Goal: Task Accomplishment & Management: Manage account settings

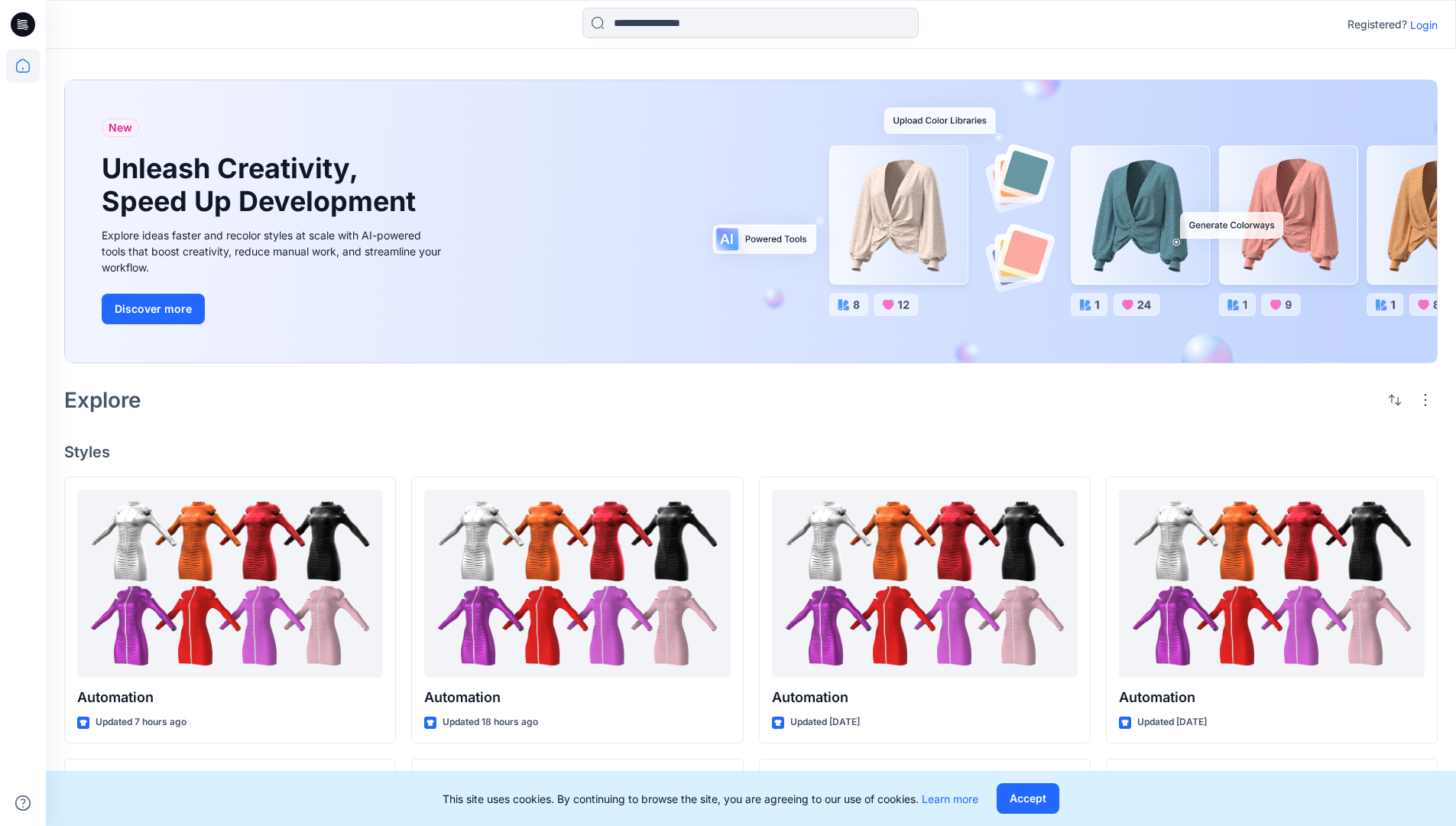
click at [1420, 25] on p "Login" at bounding box center [1424, 25] width 27 height 16
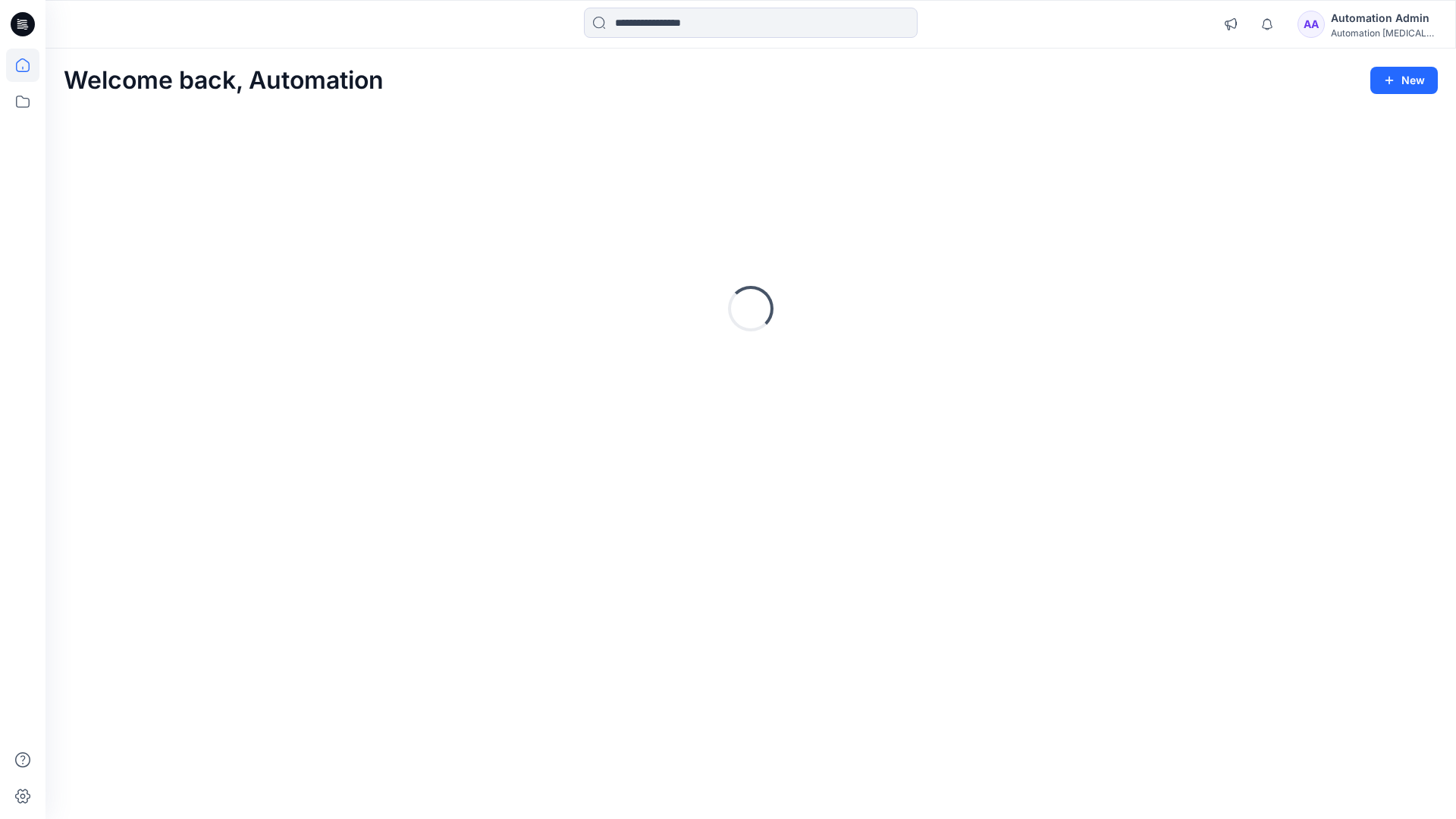
click at [29, 66] on icon at bounding box center [22, 65] width 14 height 14
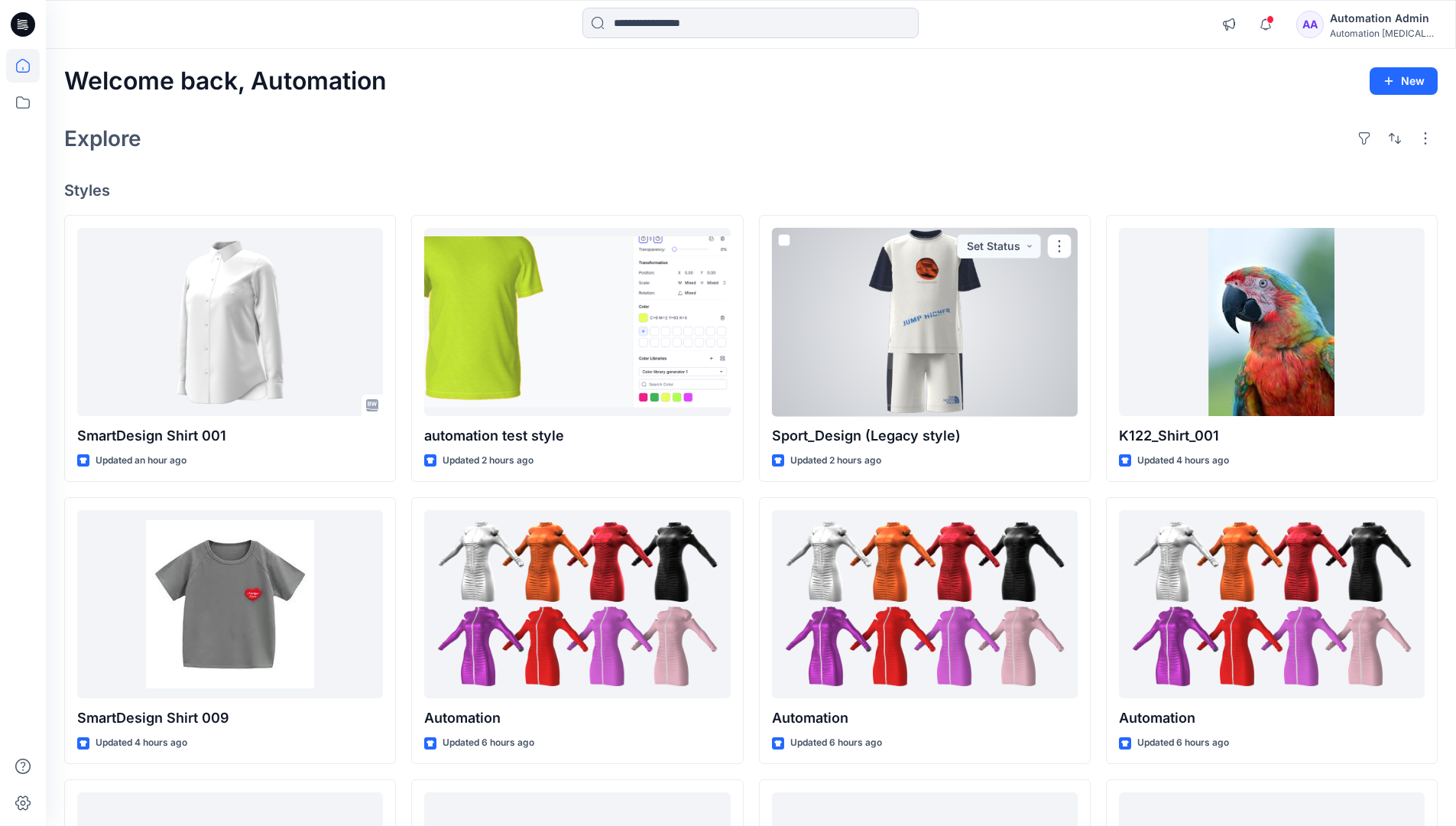
click at [1339, 27] on div "AA Automation Admin Automation testim..." at bounding box center [1366, 25] width 141 height 30
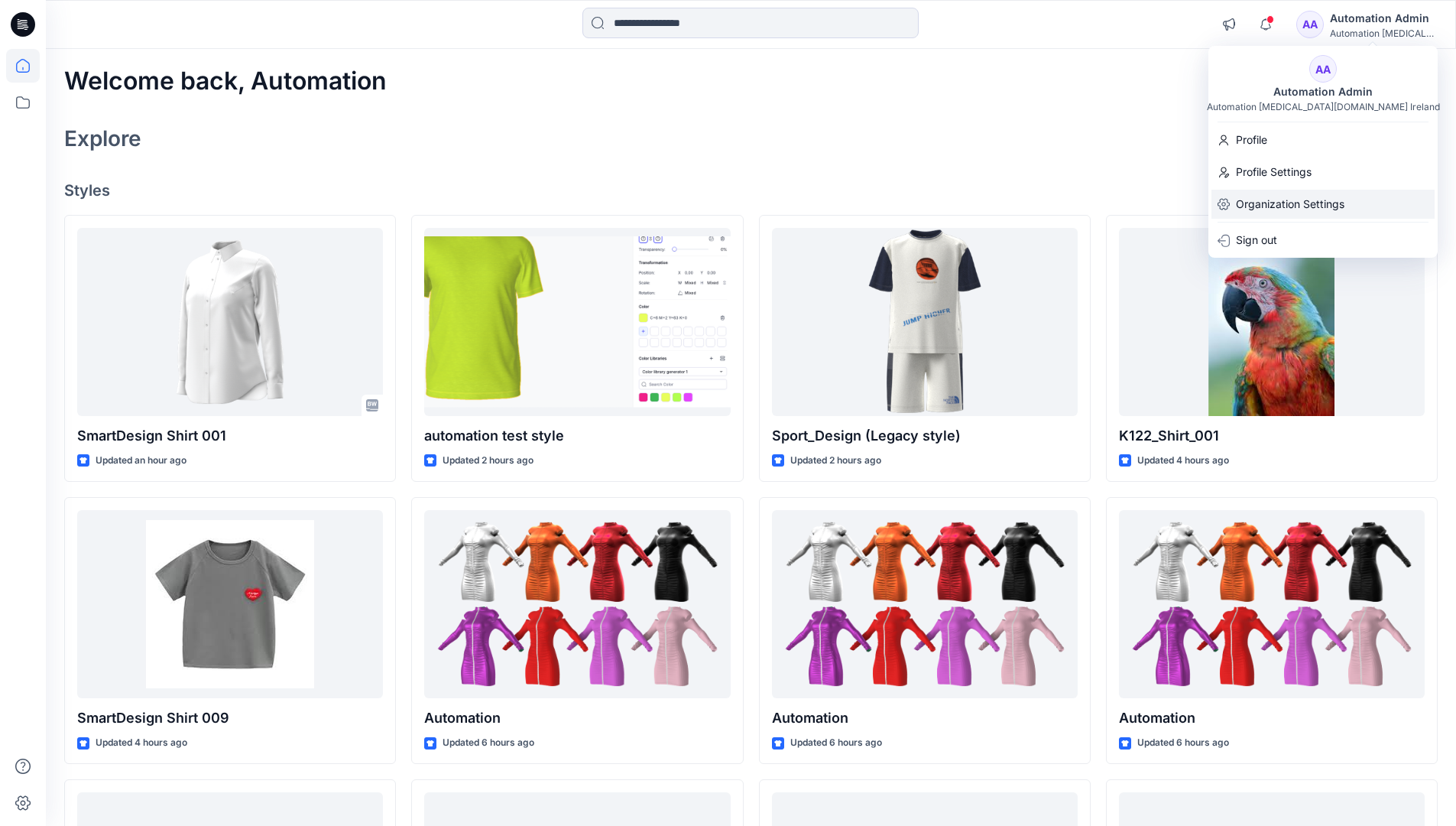
click at [1287, 199] on p "Organization Settings" at bounding box center [1290, 204] width 109 height 29
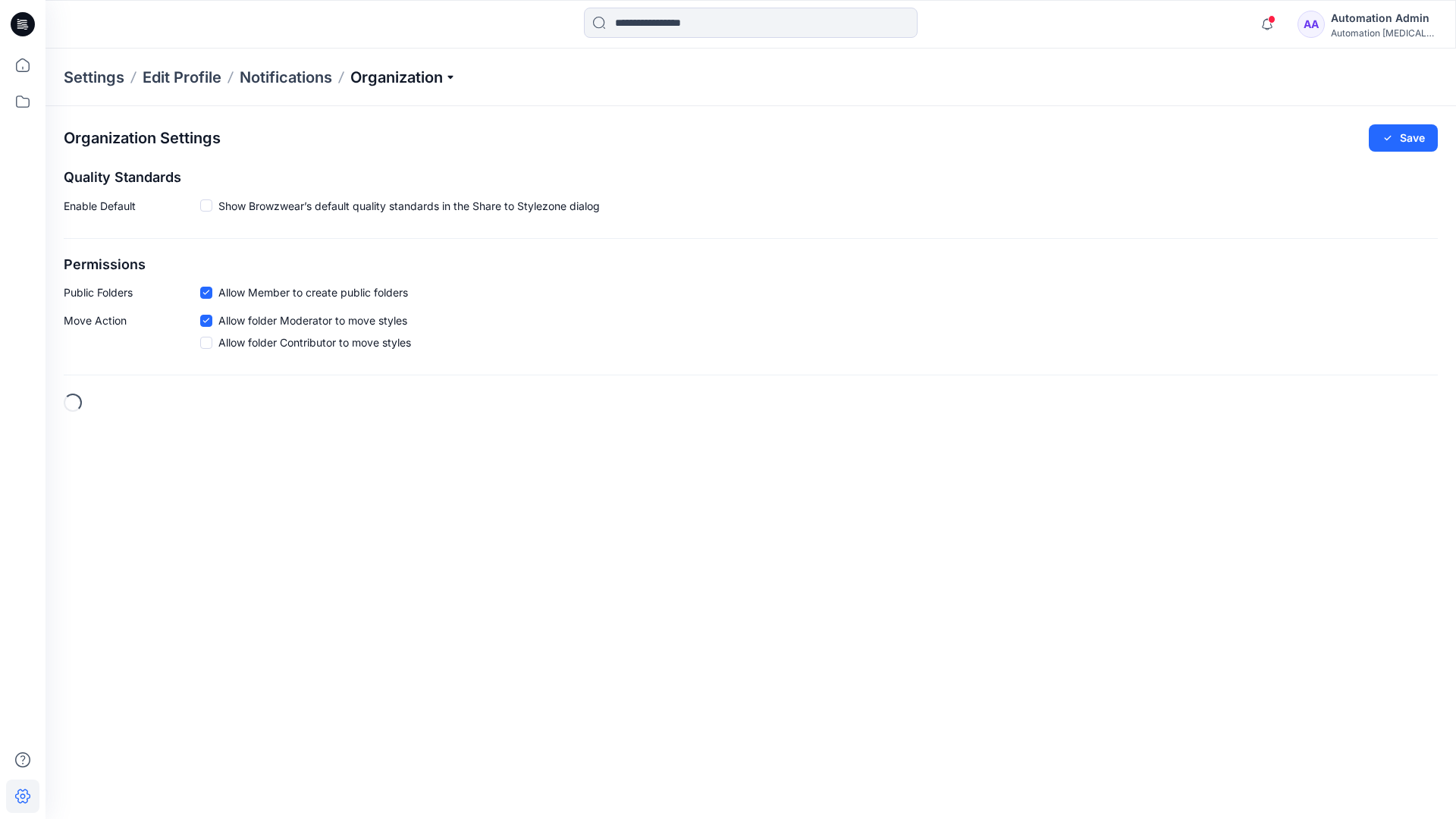
click at [402, 74] on p "Organization" at bounding box center [403, 77] width 106 height 22
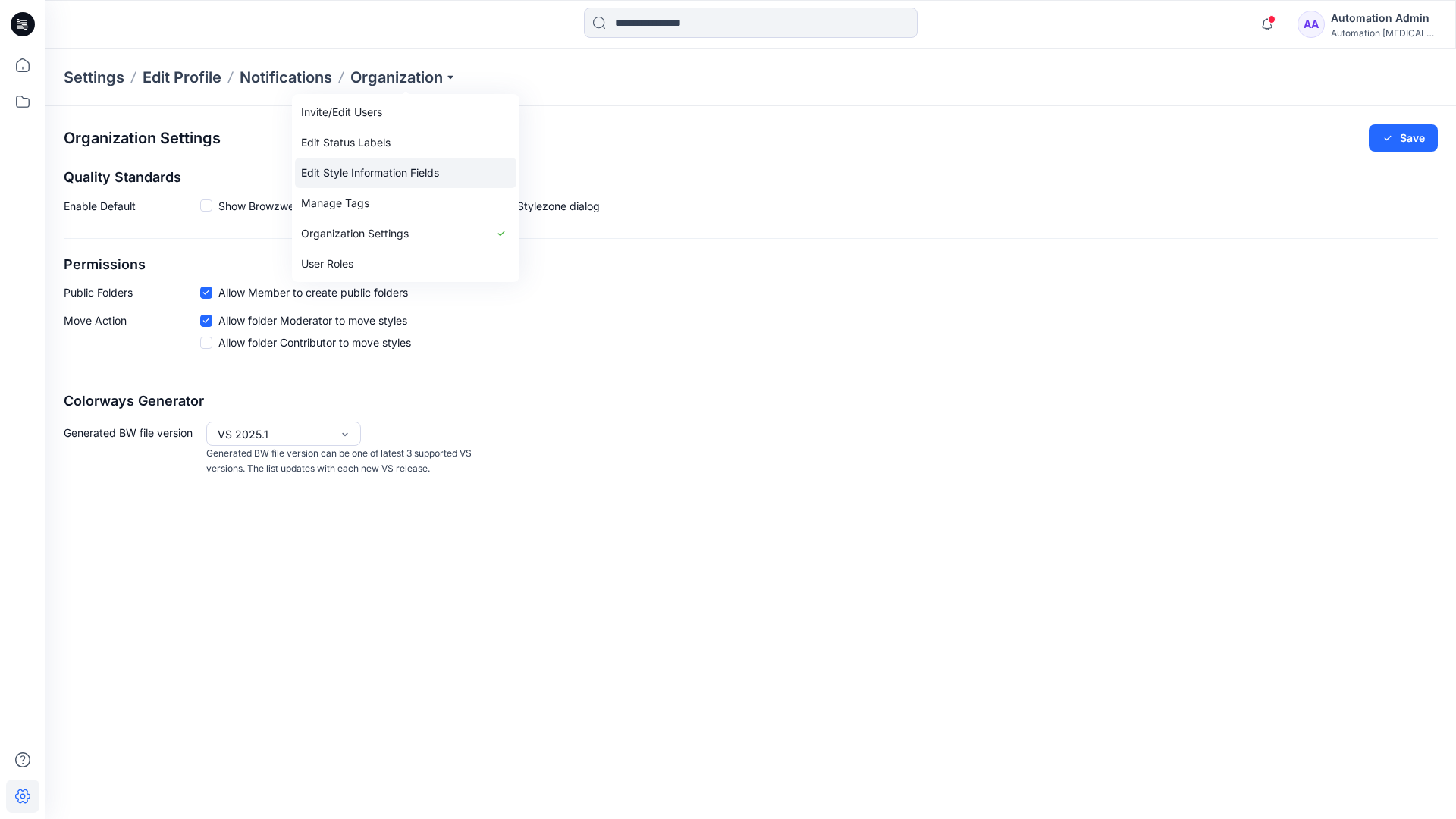
click at [430, 169] on link "Edit Style Information Fields" at bounding box center [405, 173] width 222 height 30
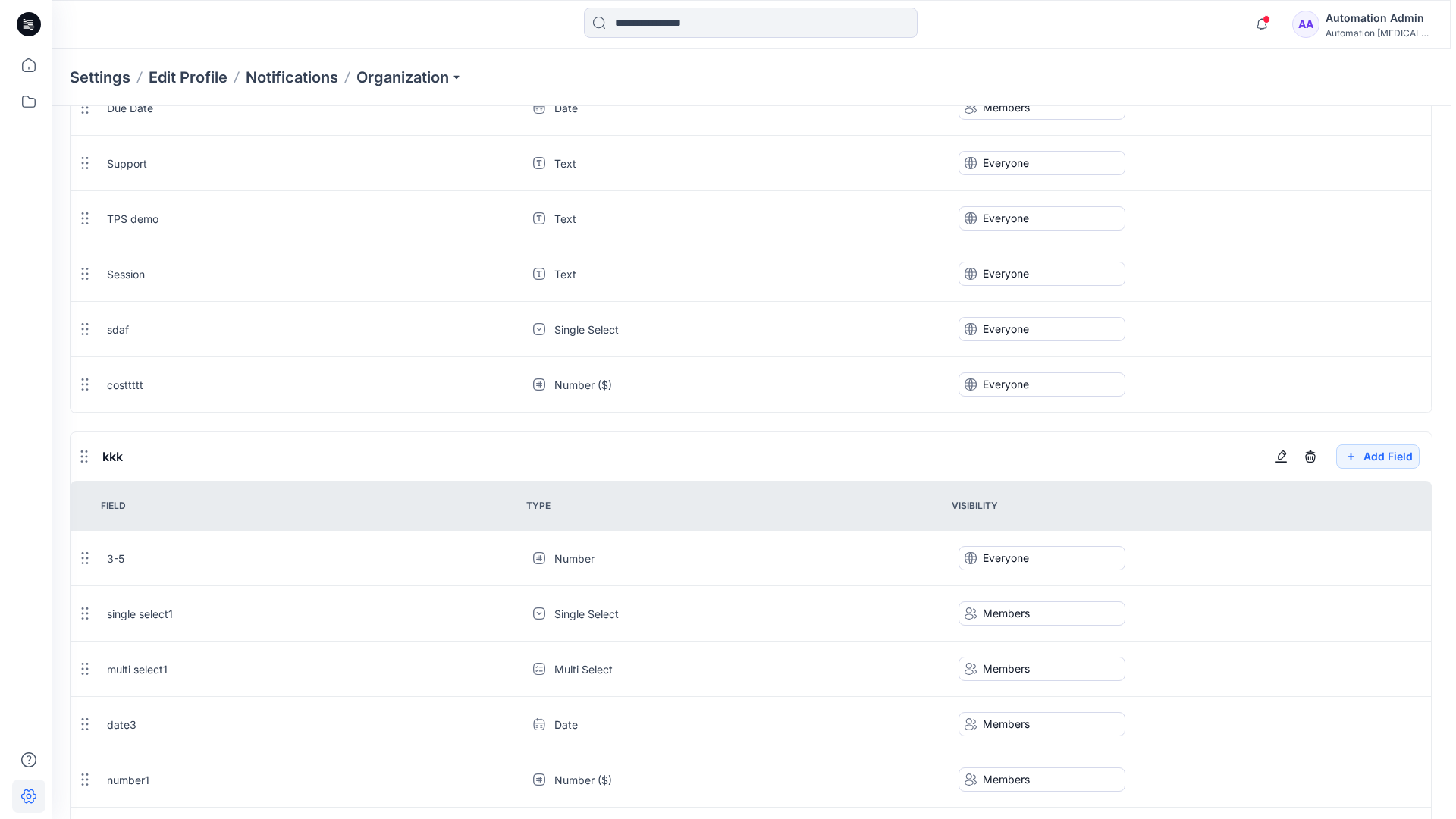
scroll to position [1433, 0]
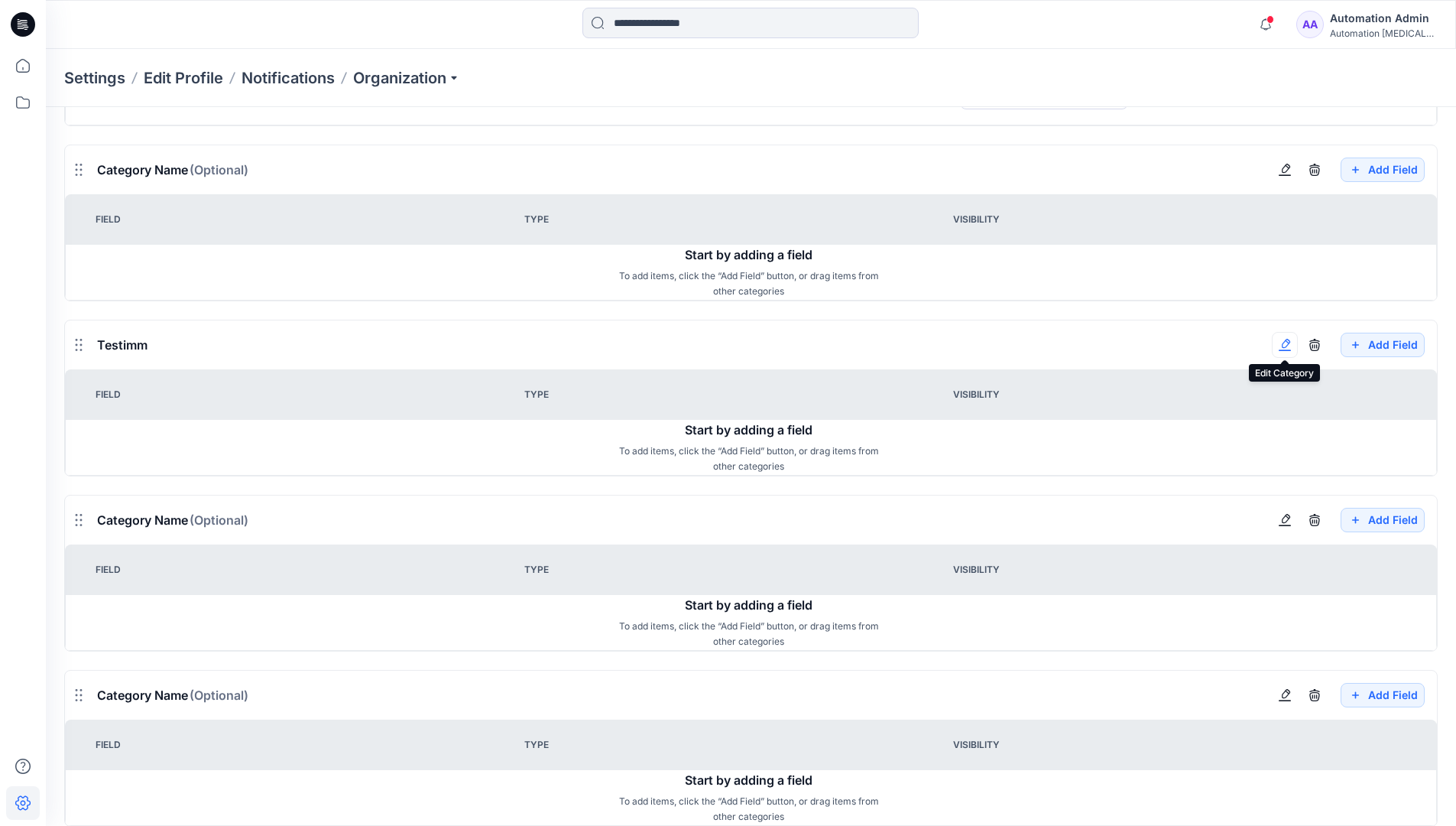
click at [1291, 353] on button "button" at bounding box center [1285, 346] width 26 height 26
type input "*"
type input "*******"
click at [1371, 522] on button "Add Field" at bounding box center [1382, 520] width 84 height 25
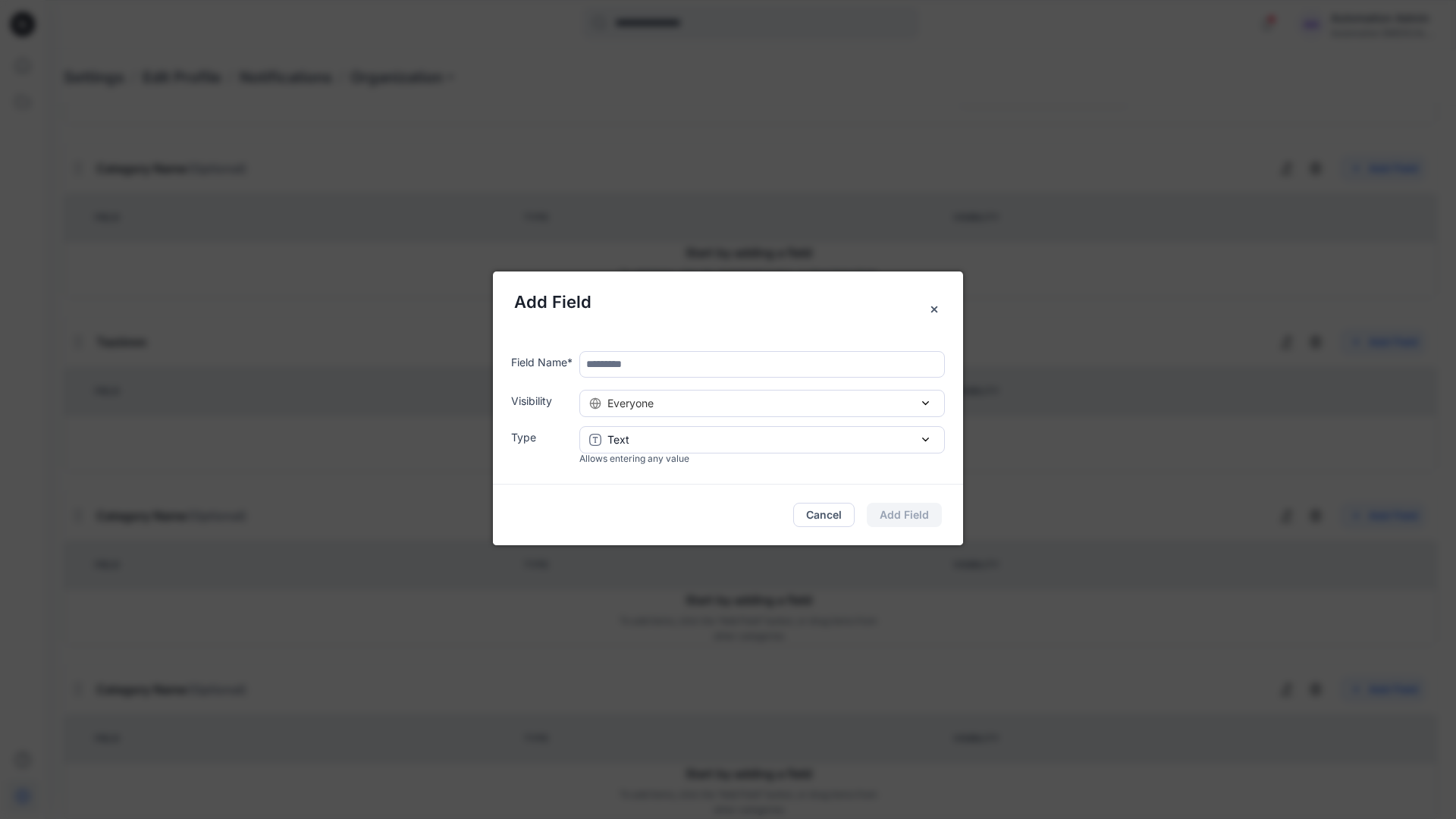
click at [650, 369] on input "text" at bounding box center [762, 364] width 365 height 26
type input "****"
click at [782, 408] on div "Everyone" at bounding box center [761, 402] width 346 height 16
click at [919, 514] on button "Add Field" at bounding box center [904, 515] width 75 height 24
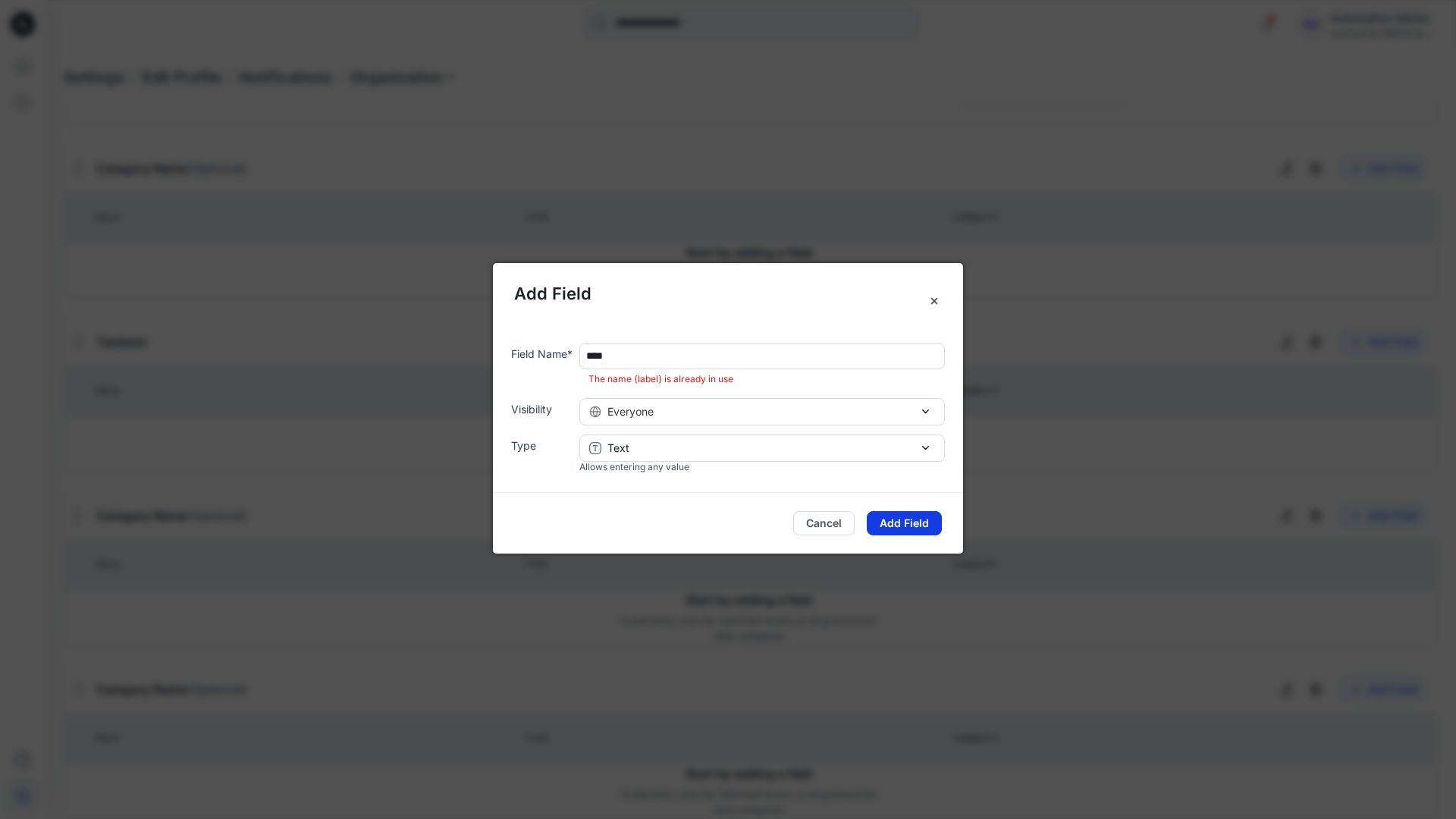
scroll to position [1366, 0]
